Goal: Navigation & Orientation: Find specific page/section

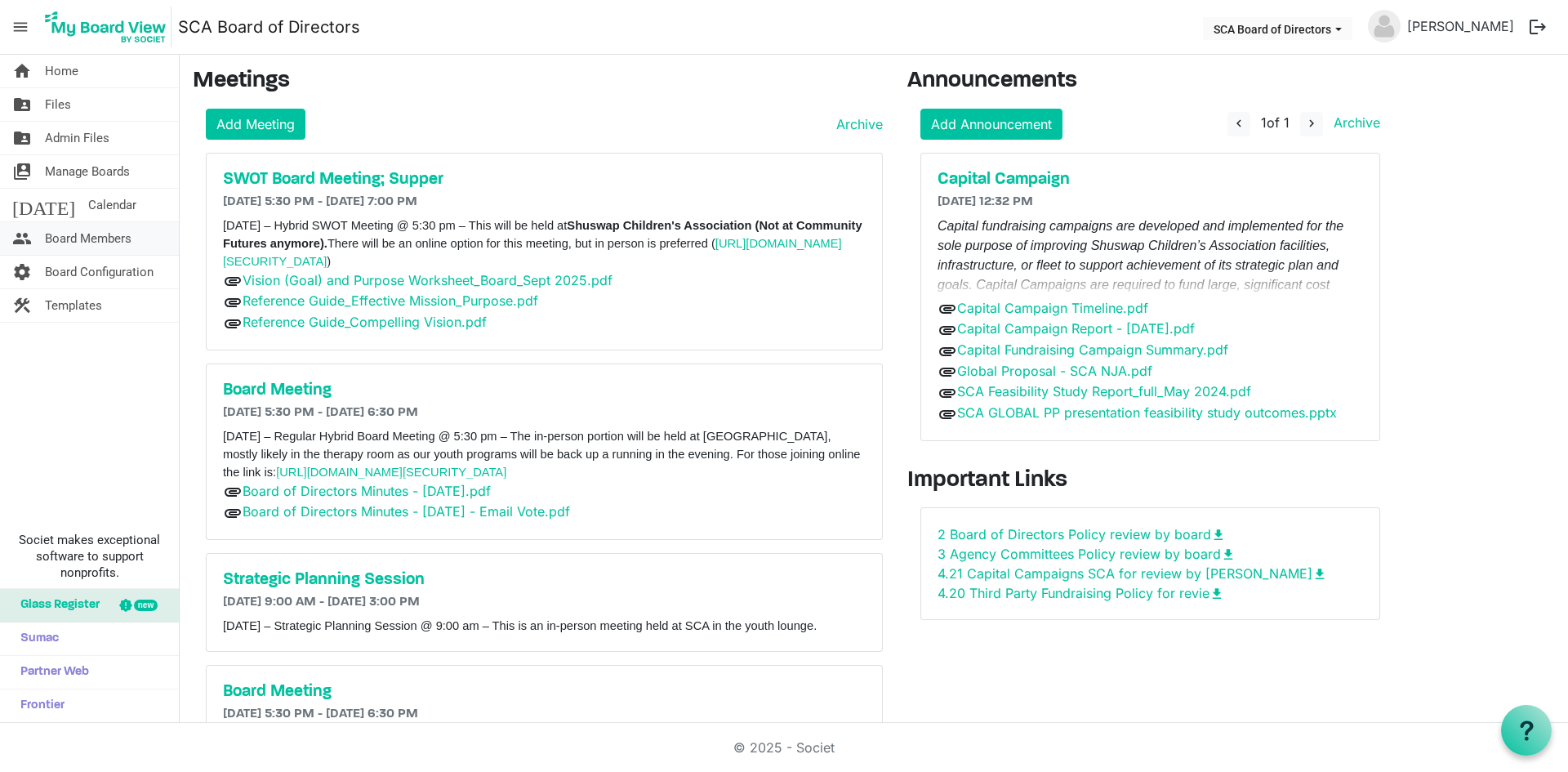
click at [99, 241] on span "Board Members" at bounding box center [88, 238] width 86 height 32
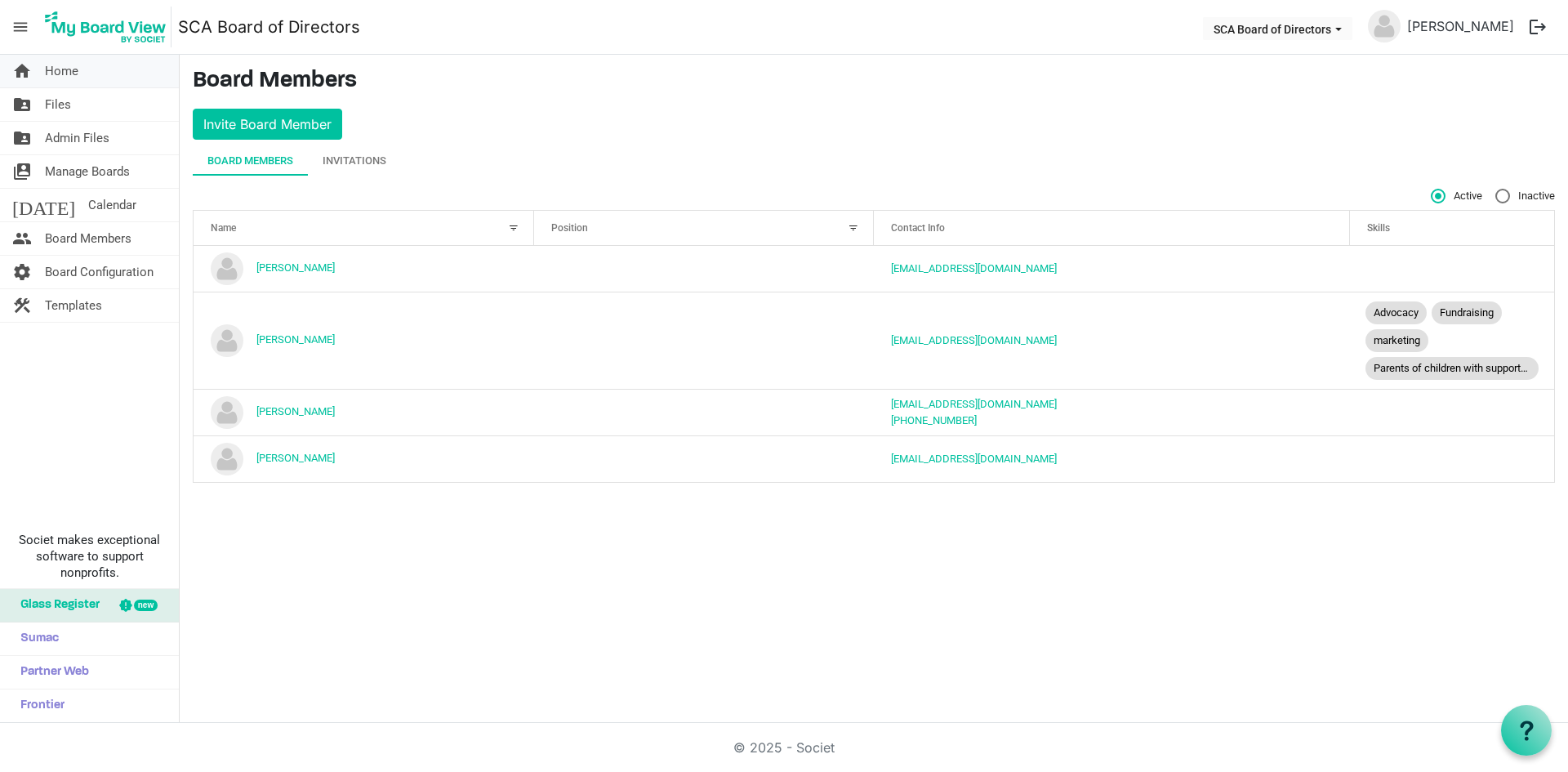
click at [119, 78] on link "home Home" at bounding box center [89, 71] width 179 height 32
